Goal: Leave review/rating: Share an evaluation or opinion about a product, service, or content

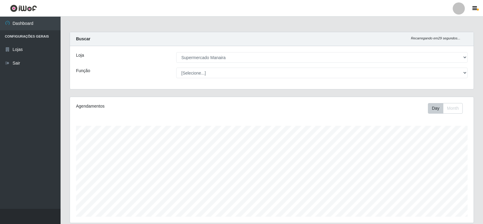
select select "443"
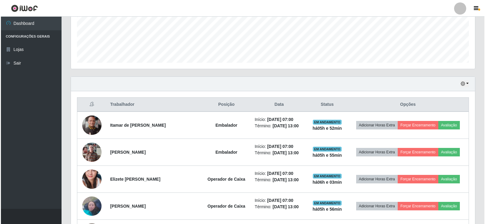
scroll to position [161, 0]
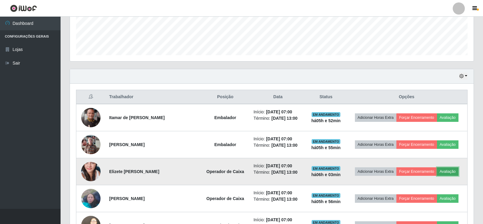
click at [446, 173] on button "Avaliação" at bounding box center [448, 171] width 22 height 8
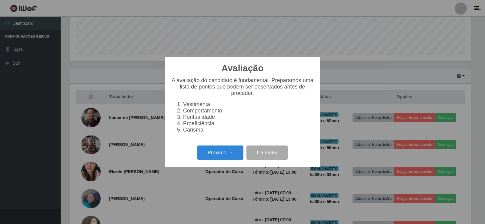
scroll to position [126, 401]
click at [228, 158] on button "Próximo →" at bounding box center [220, 152] width 46 height 14
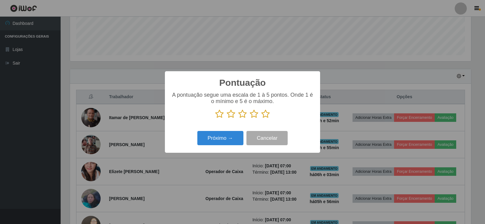
click at [266, 115] on icon at bounding box center [265, 113] width 8 height 9
click at [261, 118] on input "radio" at bounding box center [261, 118] width 0 height 0
click at [233, 135] on button "Próximo →" at bounding box center [220, 138] width 46 height 14
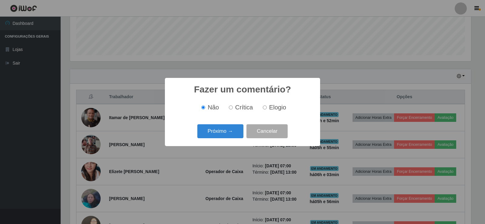
click at [265, 108] on input "Elogio" at bounding box center [265, 107] width 4 height 4
radio input "true"
click at [224, 134] on button "Próximo →" at bounding box center [220, 131] width 46 height 14
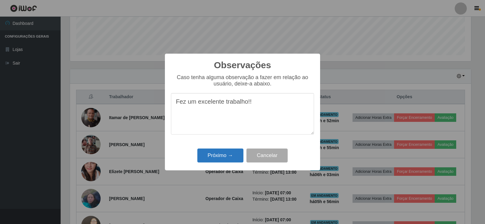
type textarea "Fez um excelente trabalho!!"
click at [224, 157] on button "Próximo →" at bounding box center [220, 155] width 46 height 14
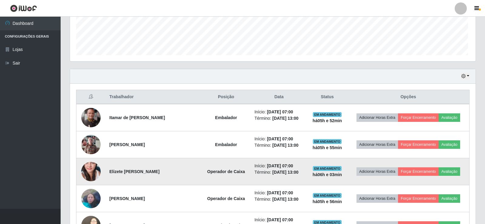
scroll to position [126, 404]
click at [418, 171] on button "Forçar Encerramento" at bounding box center [417, 171] width 41 height 8
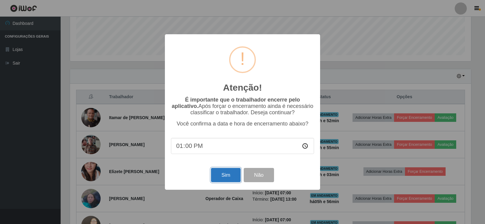
click at [224, 174] on button "Sim" at bounding box center [225, 175] width 29 height 14
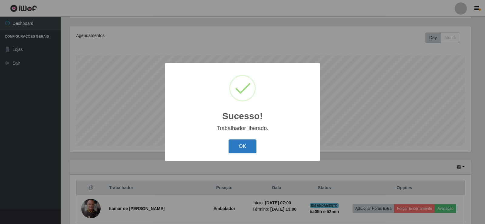
click at [247, 146] on button "OK" at bounding box center [242, 146] width 28 height 14
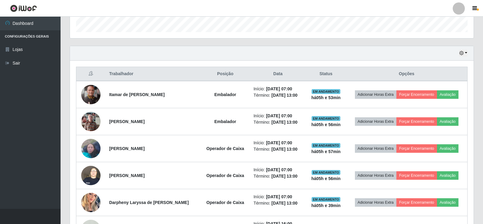
scroll to position [161, 0]
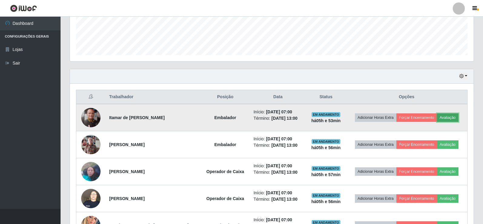
click at [450, 120] on button "Avaliação" at bounding box center [448, 117] width 22 height 8
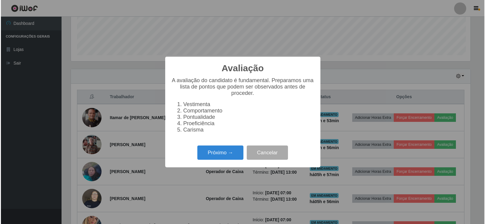
scroll to position [126, 401]
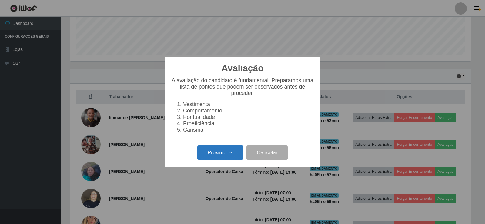
click at [229, 155] on button "Próximo →" at bounding box center [220, 152] width 46 height 14
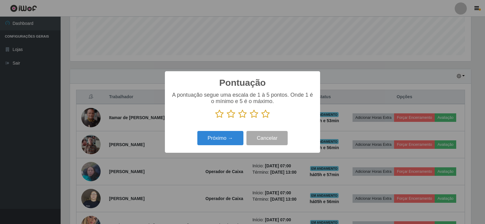
click at [266, 113] on icon at bounding box center [265, 113] width 8 height 9
click at [261, 118] on input "radio" at bounding box center [261, 118] width 0 height 0
click at [237, 137] on button "Próximo →" at bounding box center [220, 138] width 46 height 14
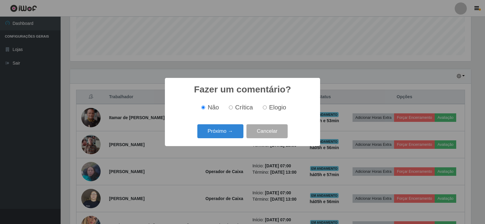
click at [263, 109] on input "Elogio" at bounding box center [265, 107] width 4 height 4
radio input "true"
click at [233, 135] on button "Próximo →" at bounding box center [220, 131] width 46 height 14
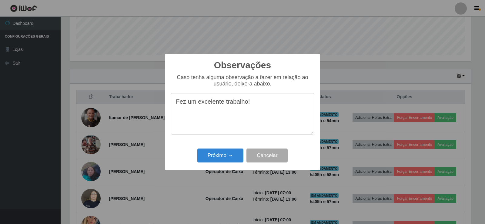
drag, startPoint x: 177, startPoint y: 103, endPoint x: 270, endPoint y: 102, distance: 93.3
click at [270, 102] on textarea "Fez um excelente trabalho!" at bounding box center [242, 114] width 143 height 42
type textarea "Fez um excelente trabalho!"
click at [232, 155] on button "Próximo →" at bounding box center [220, 155] width 46 height 14
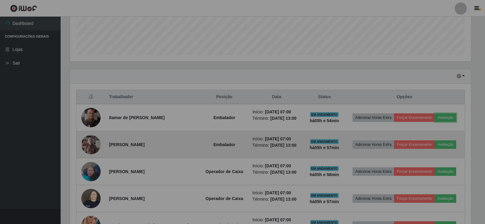
scroll to position [126, 404]
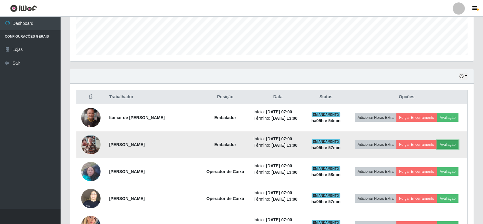
click at [447, 143] on button "Avaliação" at bounding box center [448, 144] width 22 height 8
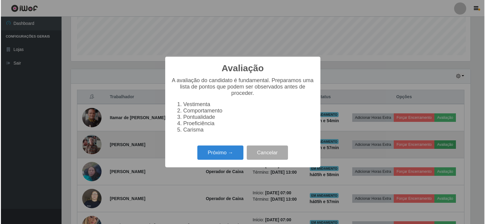
scroll to position [126, 401]
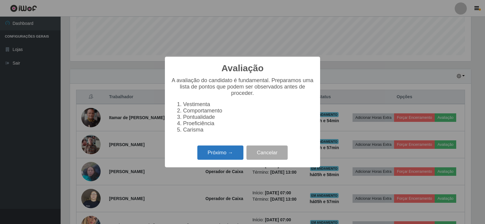
click at [224, 154] on button "Próximo →" at bounding box center [220, 152] width 46 height 14
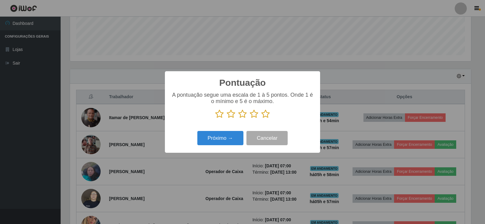
click at [263, 115] on icon at bounding box center [265, 113] width 8 height 9
click at [261, 118] on input "radio" at bounding box center [261, 118] width 0 height 0
click at [236, 134] on button "Próximo →" at bounding box center [220, 138] width 46 height 14
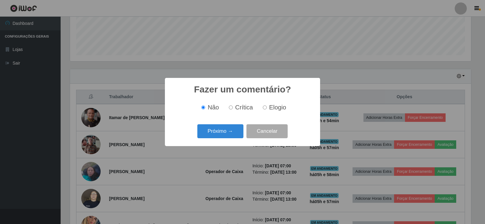
click at [264, 108] on input "Elogio" at bounding box center [265, 107] width 4 height 4
radio input "true"
click at [235, 129] on button "Próximo →" at bounding box center [220, 131] width 46 height 14
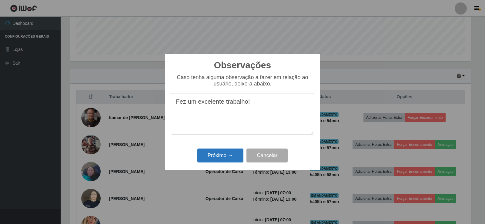
type textarea "Fez um excelente trabalho!"
click at [232, 159] on button "Próximo →" at bounding box center [220, 155] width 46 height 14
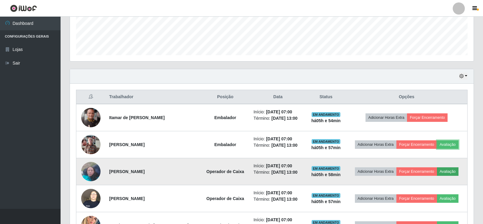
scroll to position [192, 0]
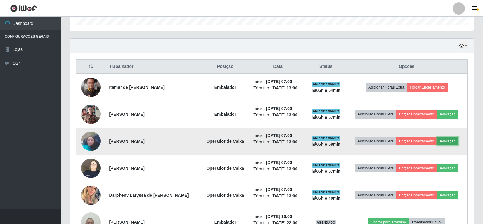
click at [441, 143] on button "Avaliação" at bounding box center [448, 141] width 22 height 8
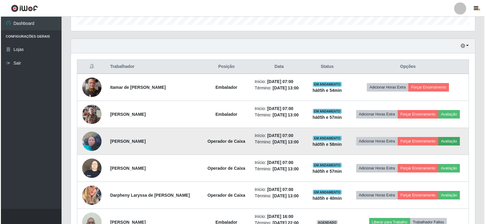
scroll to position [126, 401]
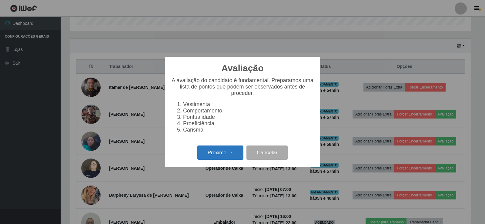
click at [229, 159] on button "Próximo →" at bounding box center [220, 152] width 46 height 14
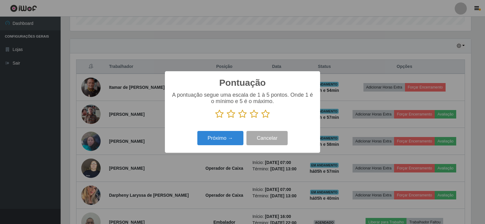
scroll to position [302816, 302541]
click at [266, 116] on icon at bounding box center [265, 113] width 8 height 9
click at [261, 118] on input "radio" at bounding box center [261, 118] width 0 height 0
click at [219, 137] on button "Próximo →" at bounding box center [220, 138] width 46 height 14
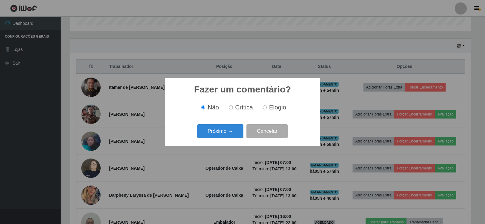
click at [265, 108] on input "Elogio" at bounding box center [265, 107] width 4 height 4
radio input "true"
click at [236, 129] on button "Próximo →" at bounding box center [220, 131] width 46 height 14
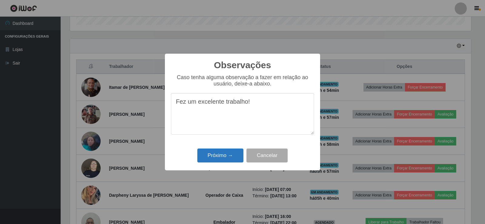
type textarea "Fez um excelente trabalho!"
click at [235, 158] on button "Próximo →" at bounding box center [220, 155] width 46 height 14
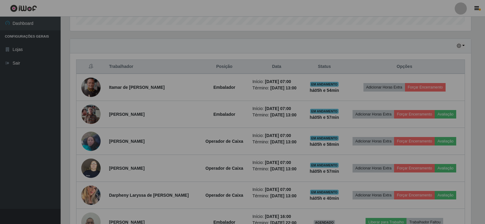
scroll to position [126, 404]
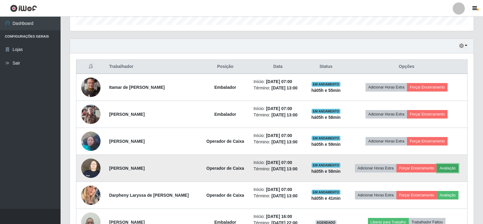
click at [448, 171] on button "Avaliação" at bounding box center [448, 168] width 22 height 8
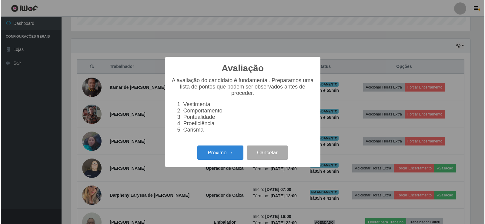
scroll to position [126, 401]
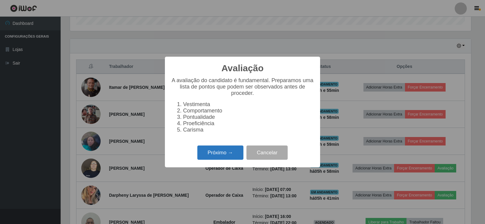
click at [237, 154] on button "Próximo →" at bounding box center [220, 152] width 46 height 14
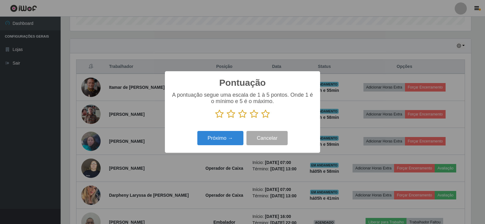
click at [267, 116] on icon at bounding box center [265, 113] width 8 height 9
click at [261, 118] on input "radio" at bounding box center [261, 118] width 0 height 0
click at [235, 135] on button "Próximo →" at bounding box center [220, 138] width 46 height 14
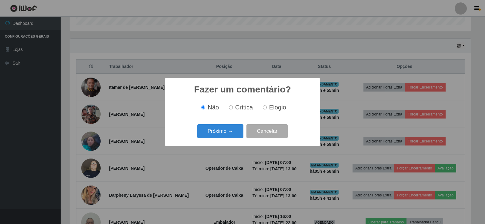
click at [264, 108] on input "Elogio" at bounding box center [265, 107] width 4 height 4
radio input "true"
click at [227, 134] on button "Próximo →" at bounding box center [220, 131] width 46 height 14
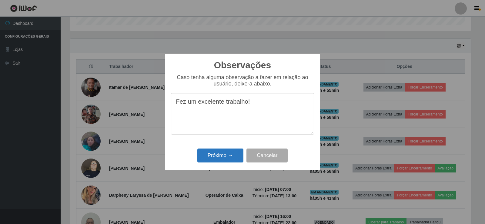
type textarea "Fez um excelente trabalho!"
click at [231, 160] on button "Próximo →" at bounding box center [220, 155] width 46 height 14
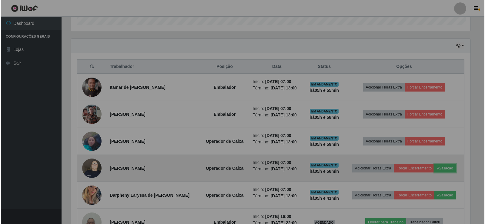
scroll to position [126, 404]
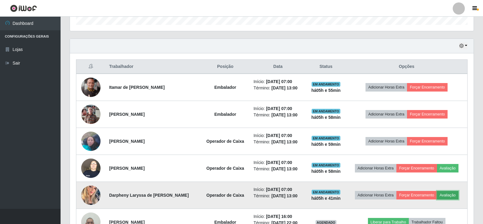
click at [446, 195] on button "Avaliação" at bounding box center [448, 195] width 22 height 8
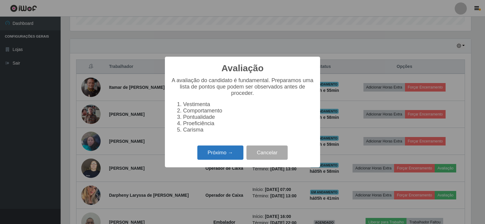
click at [234, 151] on button "Próximo →" at bounding box center [220, 152] width 46 height 14
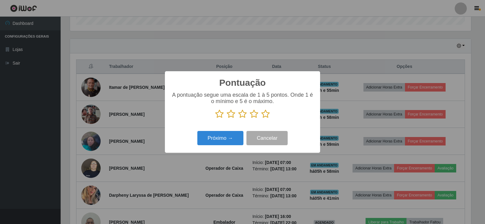
scroll to position [302816, 302541]
click at [265, 114] on icon at bounding box center [265, 113] width 8 height 9
click at [261, 118] on input "radio" at bounding box center [261, 118] width 0 height 0
click at [231, 137] on button "Próximo →" at bounding box center [220, 138] width 46 height 14
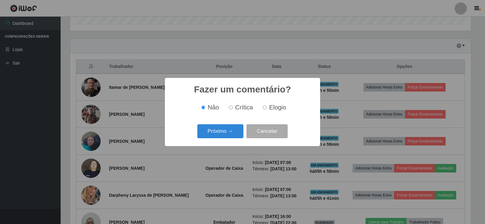
click at [265, 107] on input "Elogio" at bounding box center [265, 107] width 4 height 4
radio input "true"
click at [225, 135] on button "Próximo →" at bounding box center [220, 131] width 46 height 14
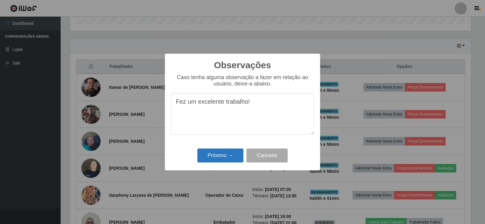
type textarea "Fez um excelente trabalho!"
click at [232, 155] on button "Próximo →" at bounding box center [220, 155] width 46 height 14
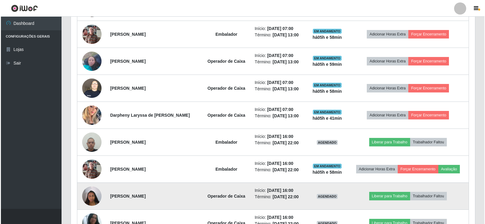
scroll to position [283, 0]
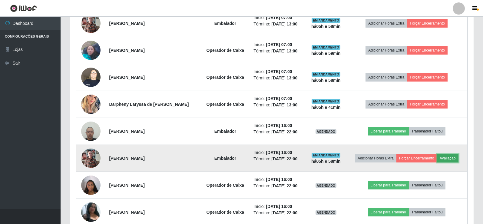
click at [450, 159] on button "Avaliação" at bounding box center [448, 158] width 22 height 8
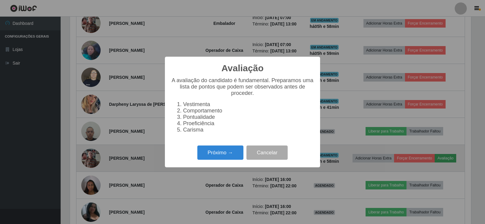
scroll to position [126, 401]
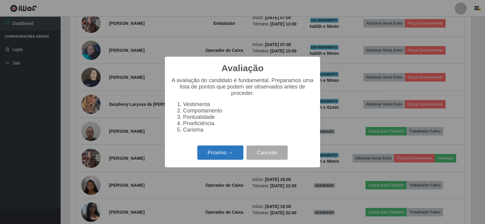
click at [231, 160] on button "Próximo →" at bounding box center [220, 152] width 46 height 14
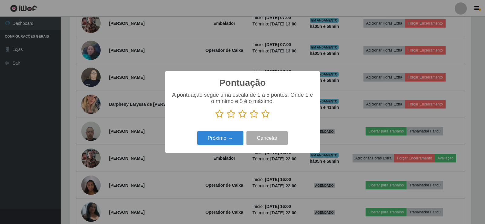
click at [264, 117] on icon at bounding box center [265, 113] width 8 height 9
click at [261, 118] on input "radio" at bounding box center [261, 118] width 0 height 0
click at [231, 138] on button "Próximo →" at bounding box center [220, 138] width 46 height 14
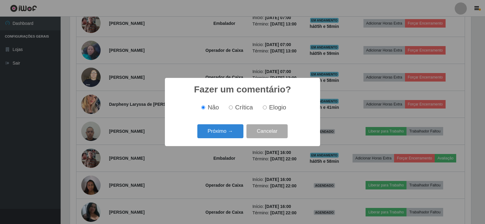
click at [264, 108] on input "Elogio" at bounding box center [265, 107] width 4 height 4
radio input "true"
click at [227, 131] on button "Próximo →" at bounding box center [220, 131] width 46 height 14
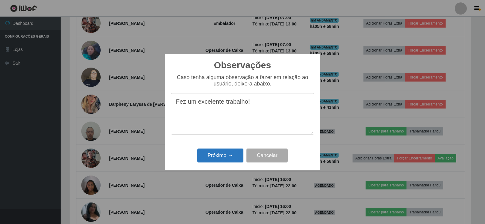
type textarea "Fez um excelente trabalho!"
click at [228, 152] on button "Próximo →" at bounding box center [220, 155] width 46 height 14
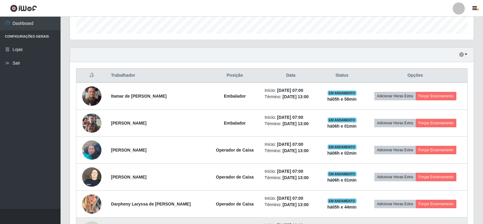
scroll to position [182, 0]
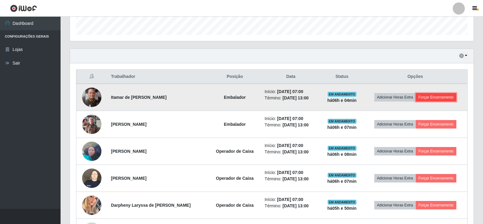
click at [432, 97] on button "Forçar Encerramento" at bounding box center [436, 97] width 41 height 8
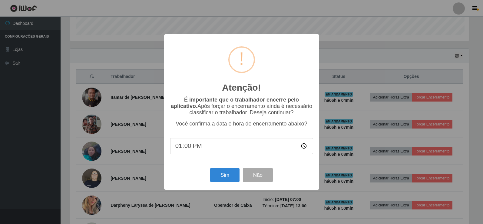
scroll to position [126, 401]
click at [233, 175] on button "Sim" at bounding box center [225, 175] width 29 height 14
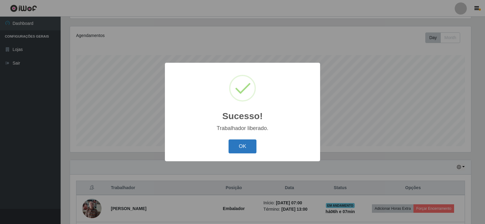
click at [244, 146] on button "OK" at bounding box center [242, 146] width 28 height 14
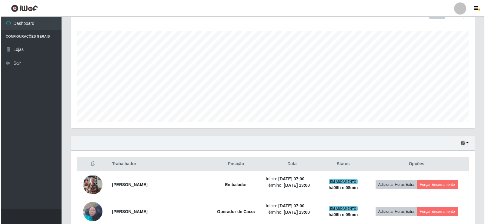
scroll to position [131, 0]
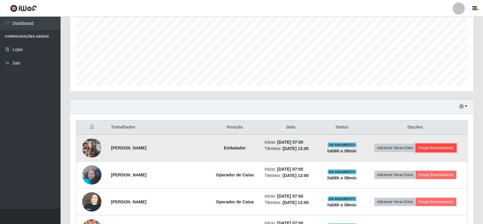
click at [444, 148] on button "Forçar Encerramento" at bounding box center [436, 148] width 41 height 8
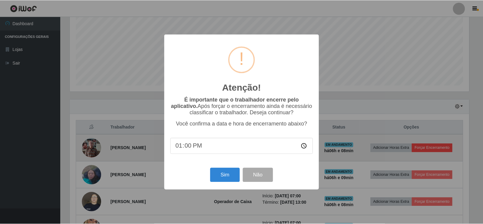
scroll to position [126, 401]
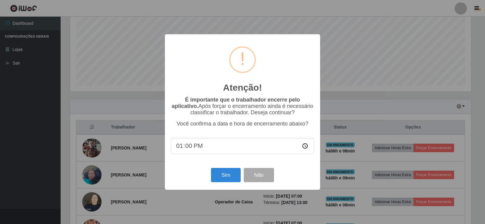
click at [187, 147] on input "13:00" at bounding box center [242, 146] width 143 height 16
click at [225, 175] on button "Sim" at bounding box center [225, 175] width 29 height 14
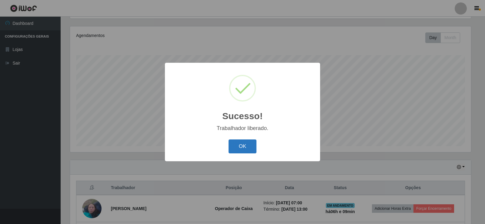
click at [238, 153] on button "OK" at bounding box center [242, 146] width 28 height 14
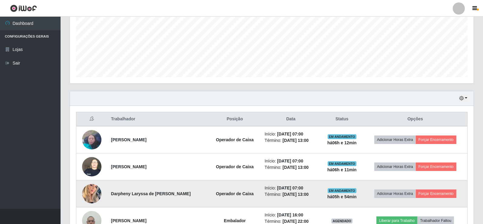
scroll to position [161, 0]
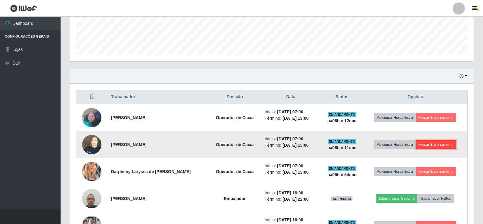
click at [429, 145] on button "Forçar Encerramento" at bounding box center [436, 144] width 41 height 8
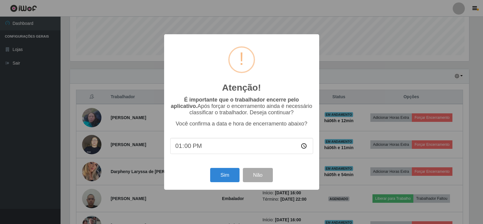
scroll to position [126, 401]
click at [221, 176] on button "Sim" at bounding box center [225, 175] width 29 height 14
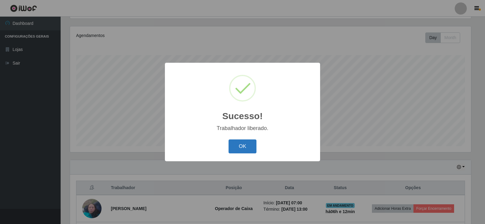
click at [242, 153] on button "OK" at bounding box center [242, 146] width 28 height 14
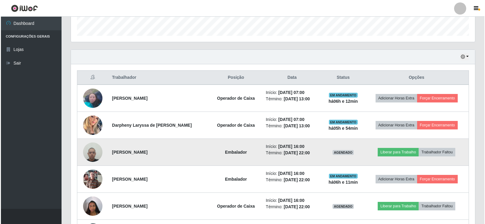
scroll to position [192, 0]
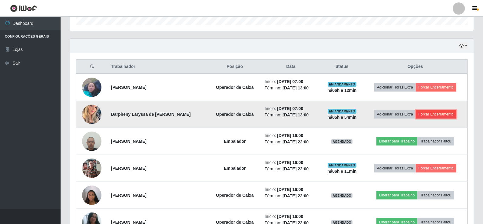
click at [447, 115] on button "Forçar Encerramento" at bounding box center [436, 114] width 41 height 8
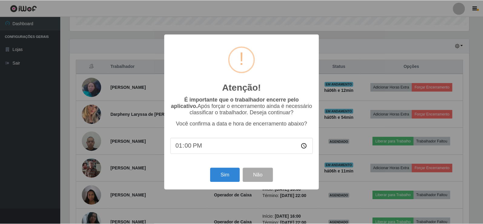
scroll to position [126, 401]
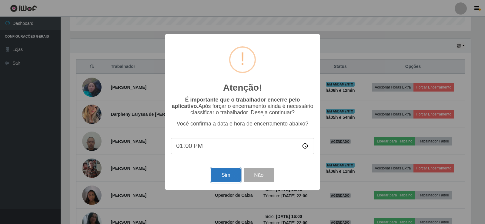
click at [232, 174] on button "Sim" at bounding box center [225, 175] width 29 height 14
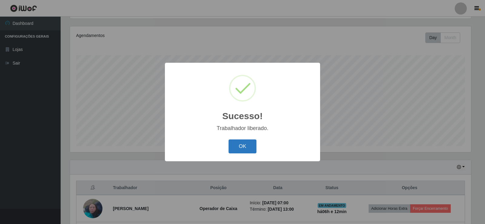
drag, startPoint x: 241, startPoint y: 149, endPoint x: 247, endPoint y: 147, distance: 6.6
click at [242, 149] on button "OK" at bounding box center [242, 146] width 28 height 14
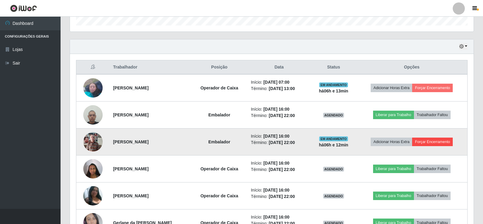
scroll to position [192, 0]
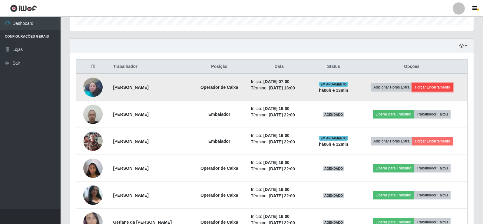
click at [443, 83] on button "Forçar Encerramento" at bounding box center [432, 87] width 41 height 8
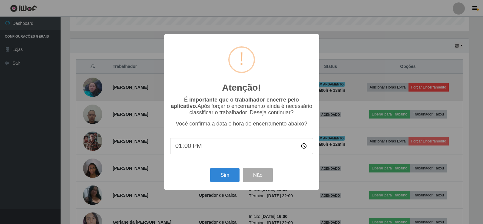
scroll to position [126, 401]
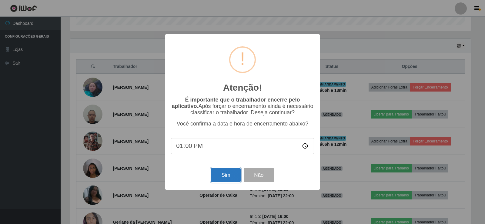
click at [229, 174] on button "Sim" at bounding box center [225, 175] width 29 height 14
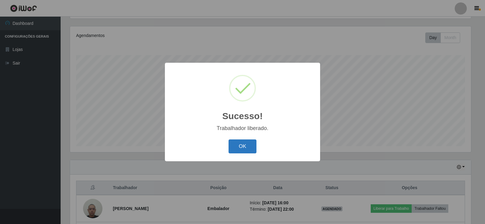
click at [243, 143] on button "OK" at bounding box center [242, 146] width 28 height 14
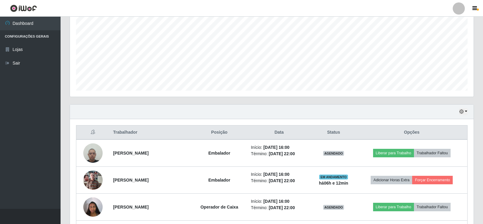
scroll to position [131, 0]
